Goal: Information Seeking & Learning: Learn about a topic

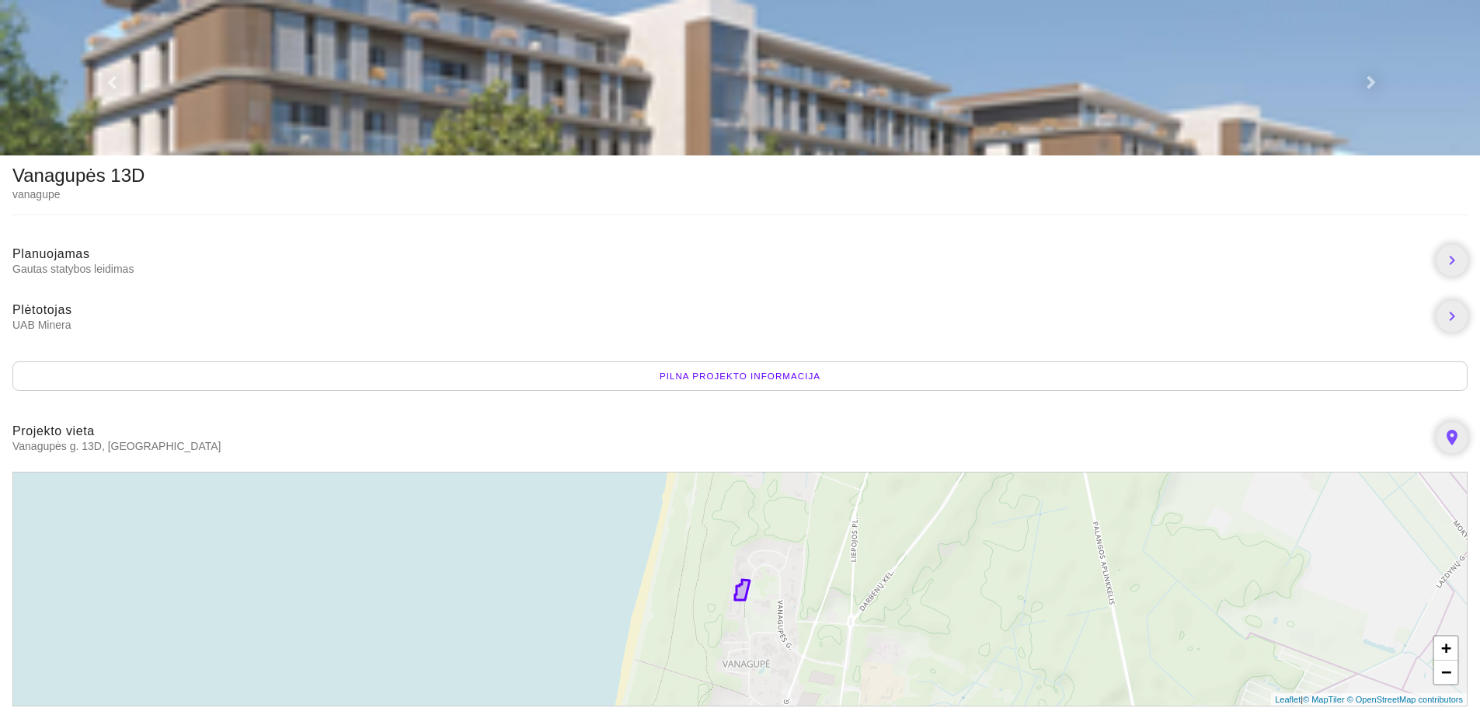
click at [1367, 14] on span at bounding box center [1368, 8] width 9 height 12
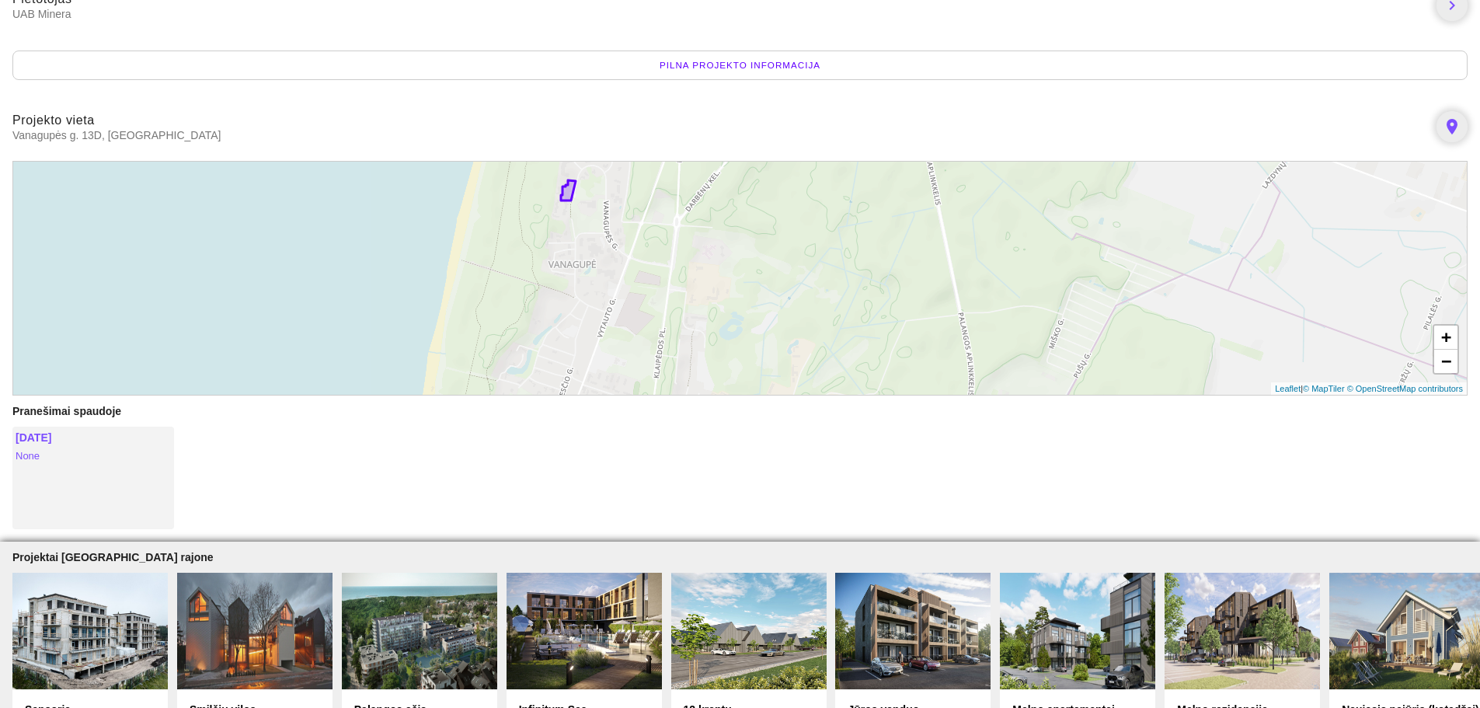
scroll to position [366, 0]
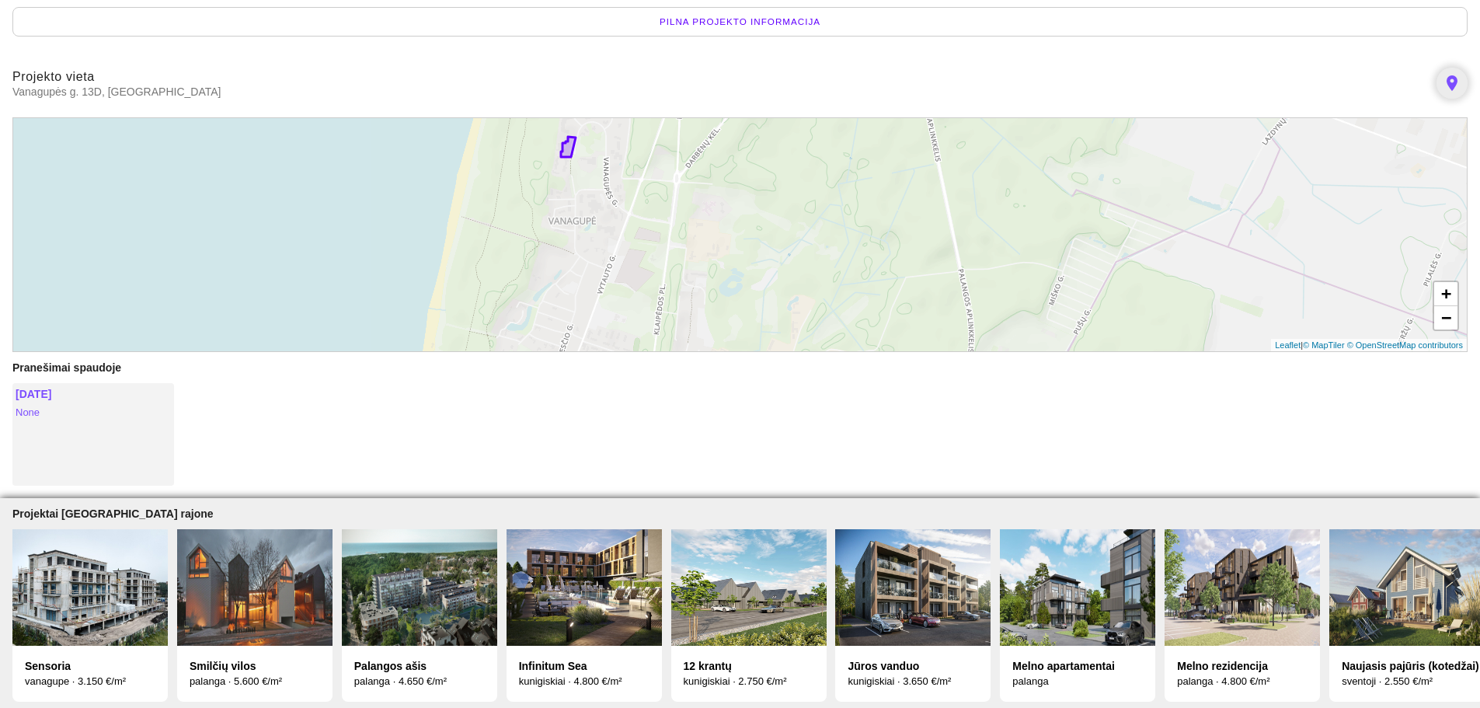
click at [42, 582] on img at bounding box center [89, 587] width 155 height 117
click at [570, 137] on icon at bounding box center [568, 147] width 15 height 20
click at [43, 386] on div "2025-06-20" at bounding box center [93, 394] width 155 height 16
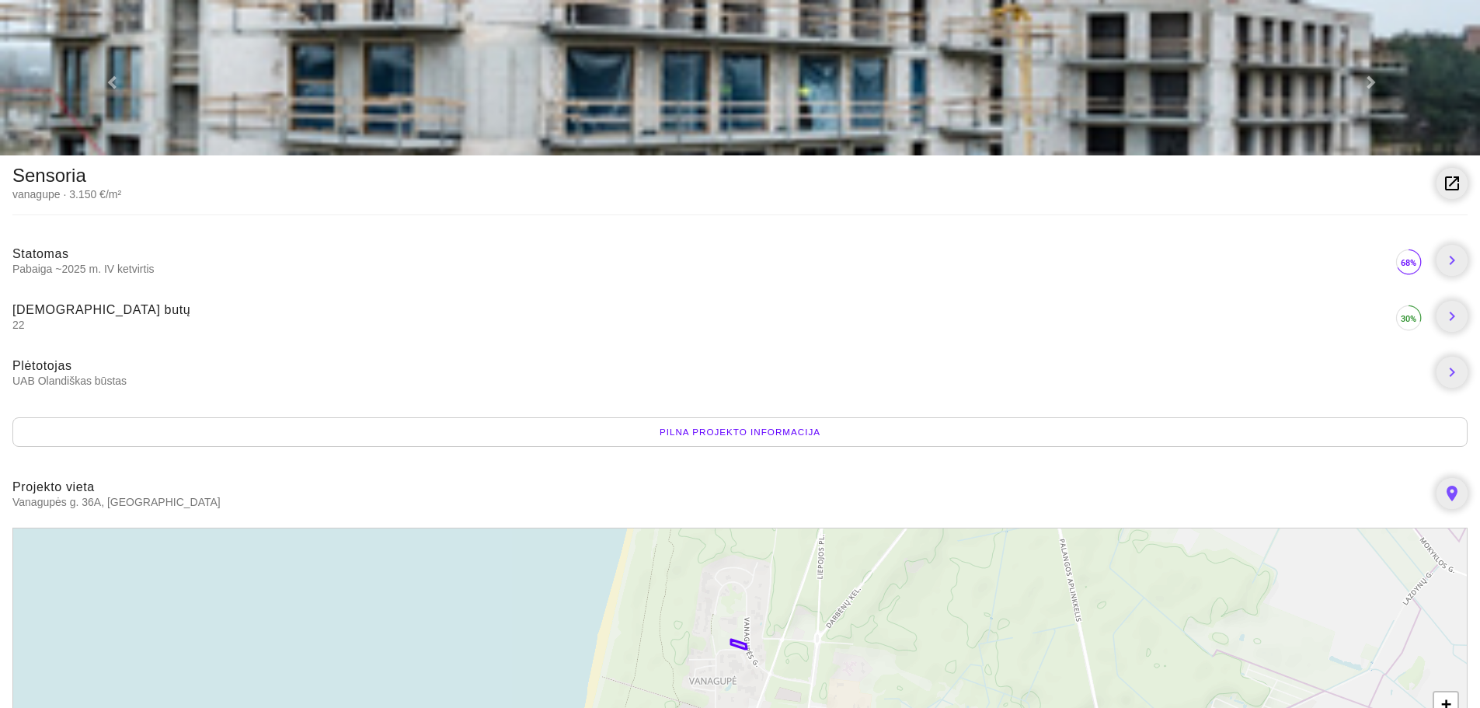
click at [743, 432] on div "Pilna projekto informacija" at bounding box center [739, 432] width 1455 height 30
